Goal: Task Accomplishment & Management: Manage account settings

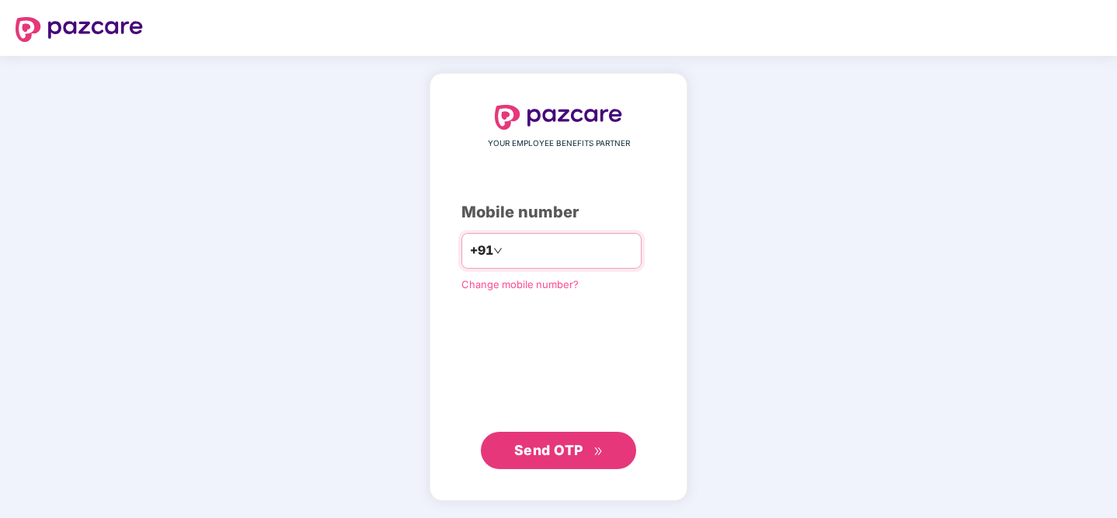
type input "**********"
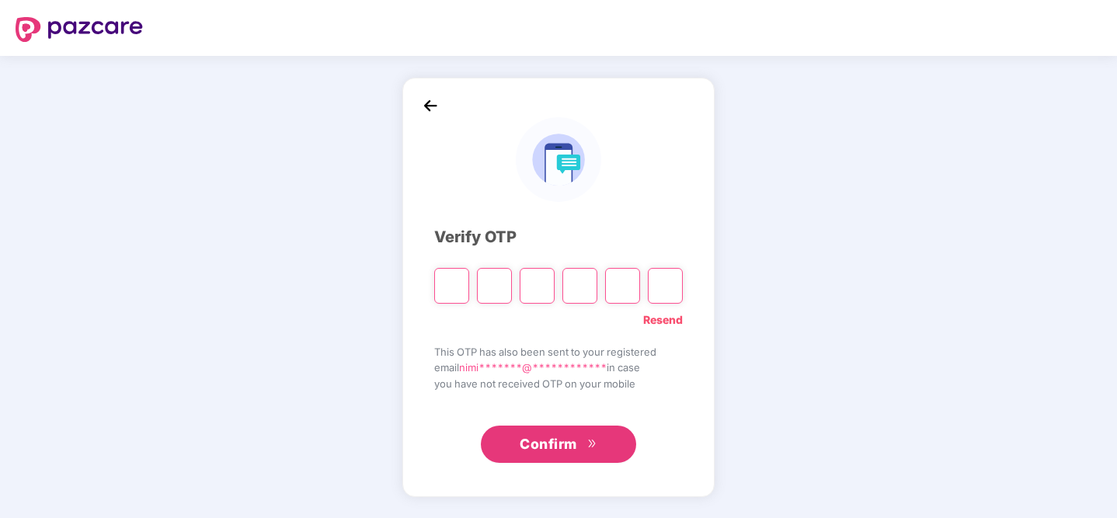
type input "*"
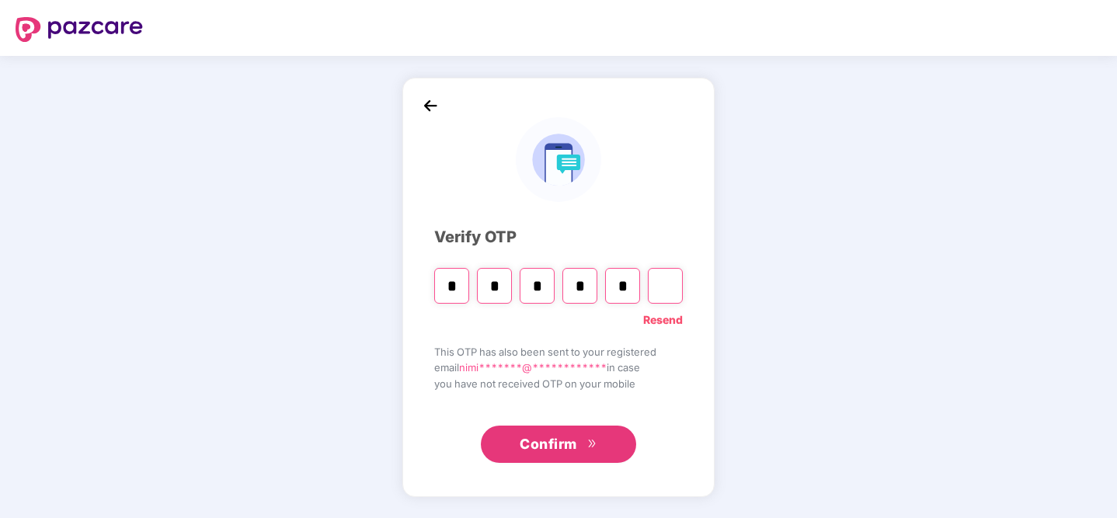
type input "*"
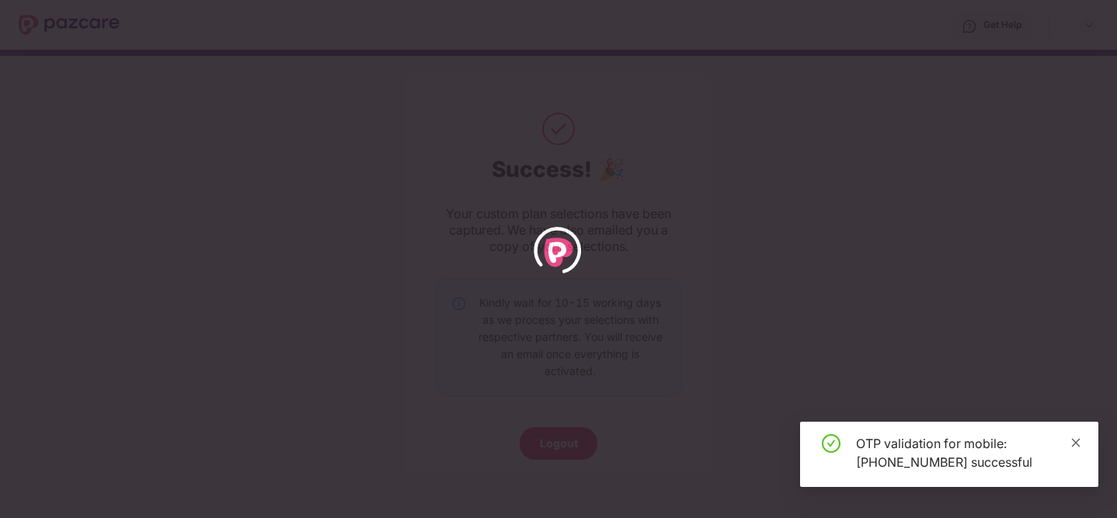
click at [1076, 444] on icon "close" at bounding box center [1075, 442] width 11 height 11
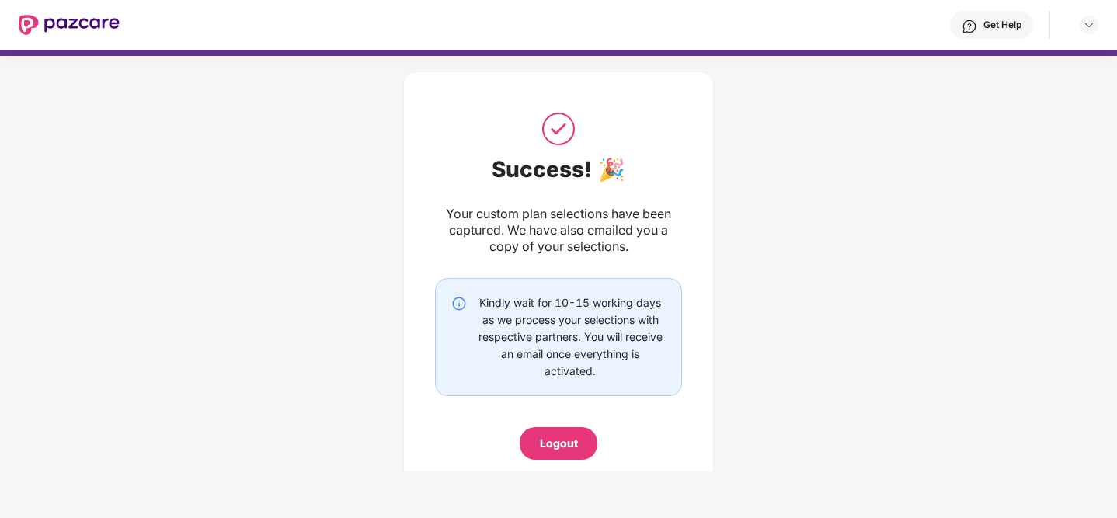
click at [78, 34] on img at bounding box center [69, 25] width 101 height 20
click at [59, 21] on img at bounding box center [69, 25] width 101 height 20
click at [30, 22] on img at bounding box center [69, 25] width 101 height 20
click at [592, 255] on div "Success! 🎉 Your custom plan selections have been captured. We have also emailed…" at bounding box center [558, 285] width 247 height 350
